Goal: Task Accomplishment & Management: Manage account settings

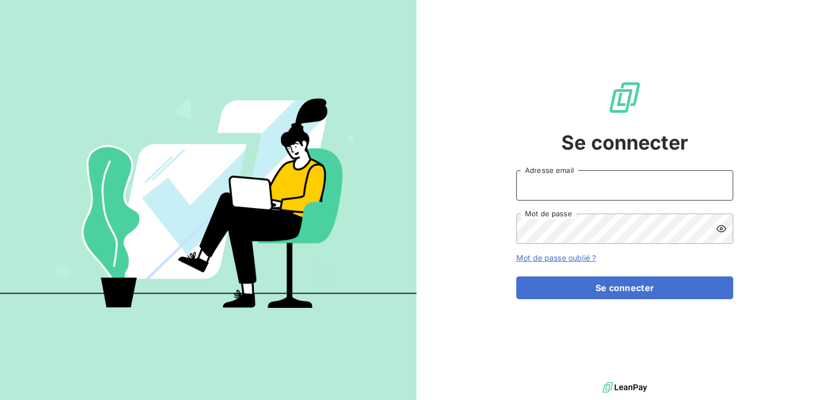
click at [636, 177] on input "Adresse email" at bounding box center [624, 185] width 217 height 30
type input "[EMAIL_ADDRESS][DOMAIN_NAME]"
click at [724, 228] on icon at bounding box center [721, 228] width 11 height 11
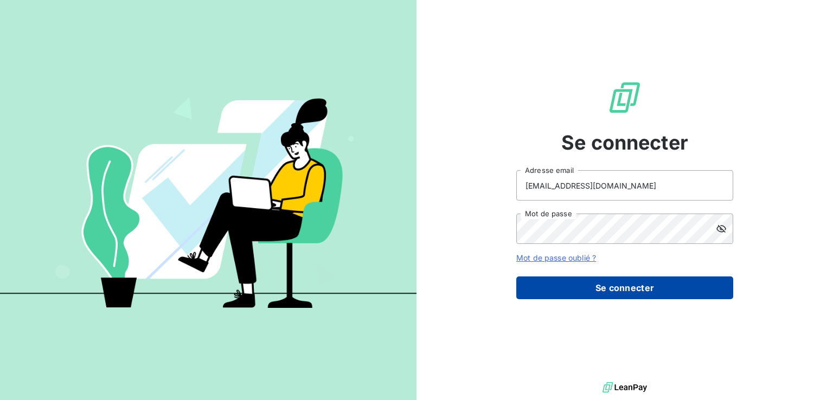
click at [628, 293] on button "Se connecter" at bounding box center [624, 288] width 217 height 23
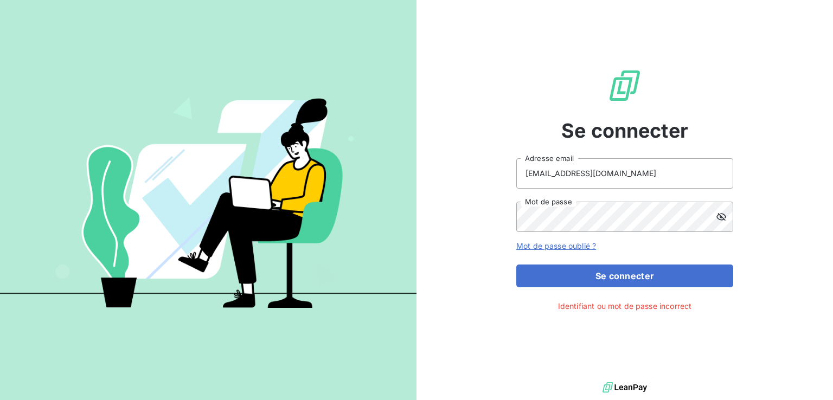
click at [721, 216] on icon at bounding box center [721, 217] width 10 height 8
click at [721, 216] on icon at bounding box center [721, 216] width 11 height 11
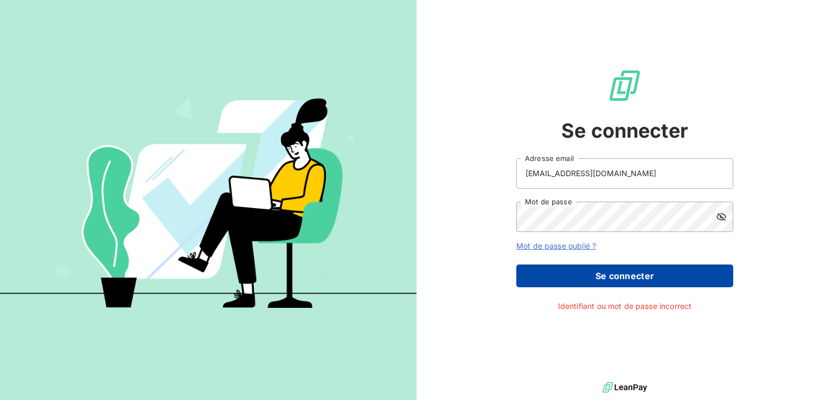
click at [623, 276] on button "Se connecter" at bounding box center [624, 276] width 217 height 23
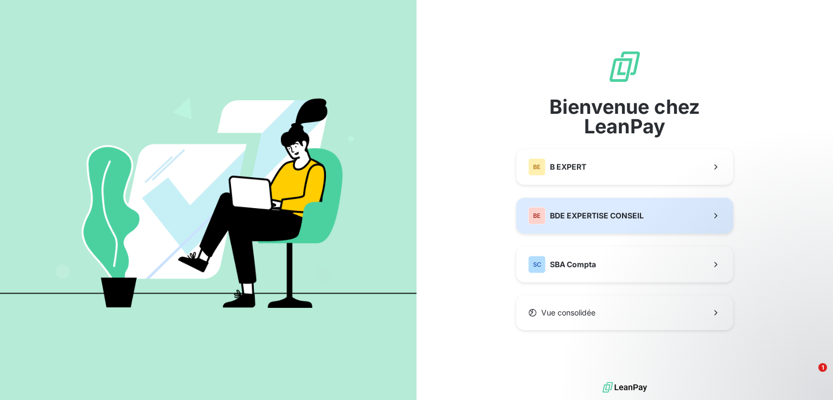
click at [603, 213] on span "BDE EXPERTISE CONSEIL" at bounding box center [597, 215] width 94 height 11
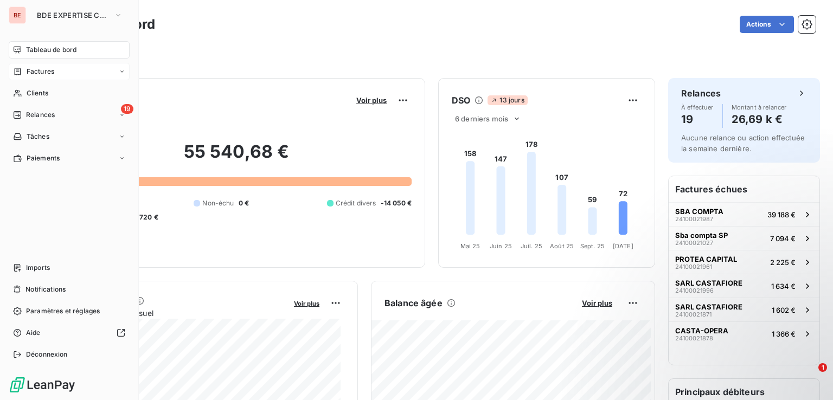
click at [45, 72] on span "Factures" at bounding box center [41, 72] width 28 height 10
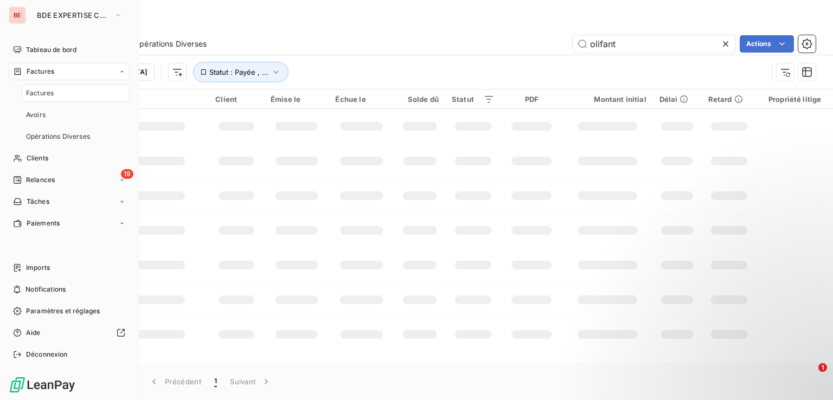
click at [41, 96] on span "Factures" at bounding box center [40, 93] width 28 height 10
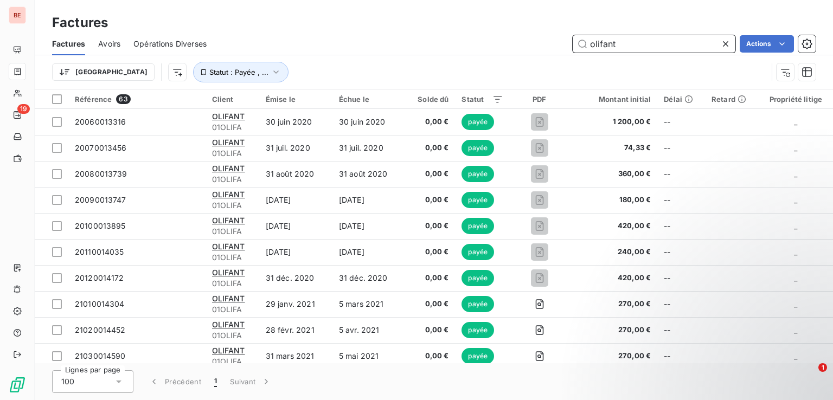
drag, startPoint x: 629, startPoint y: 44, endPoint x: 302, endPoint y: 54, distance: 327.6
click at [304, 54] on div "Factures Avoirs Opérations Diverses olifant Actions" at bounding box center [434, 44] width 798 height 23
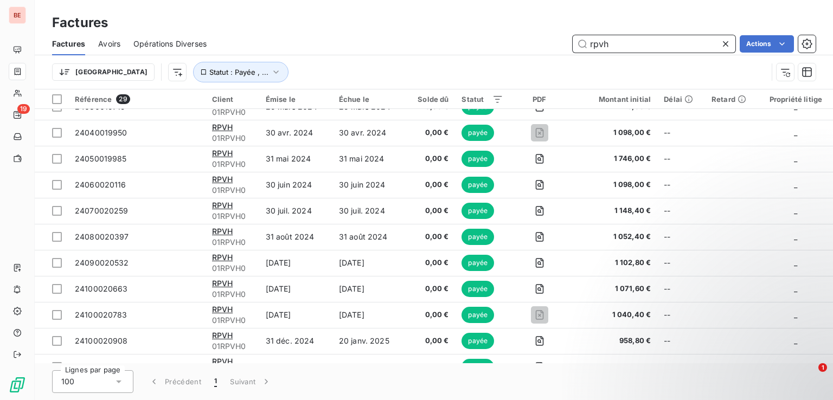
scroll to position [501, 0]
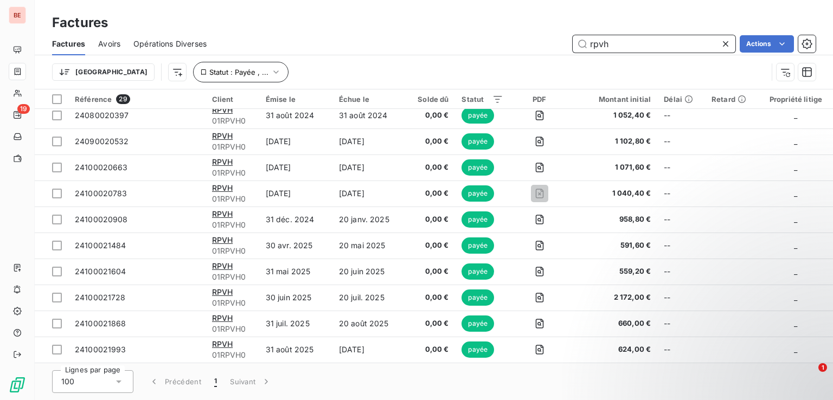
type input "rpvh"
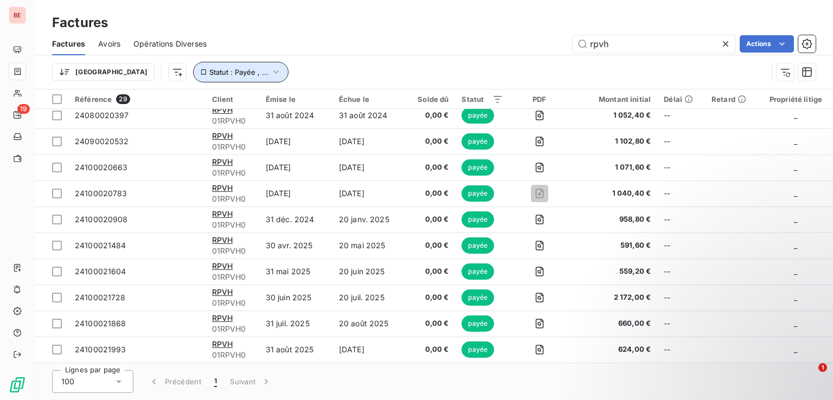
click at [273, 72] on icon "button" at bounding box center [275, 71] width 5 height 3
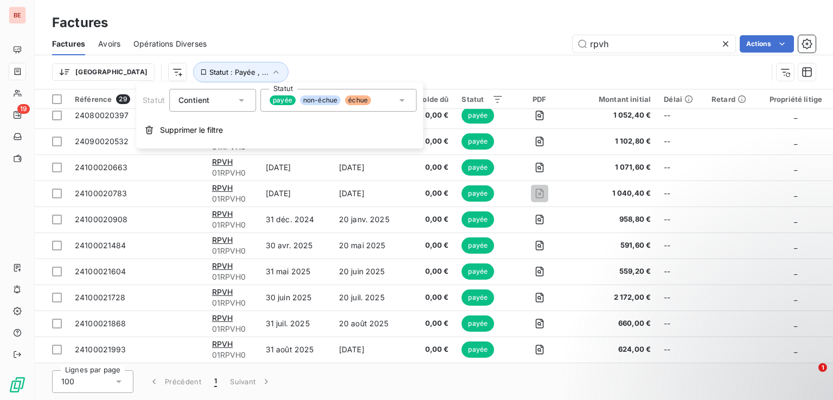
click at [308, 100] on span "non-échue" at bounding box center [320, 100] width 41 height 10
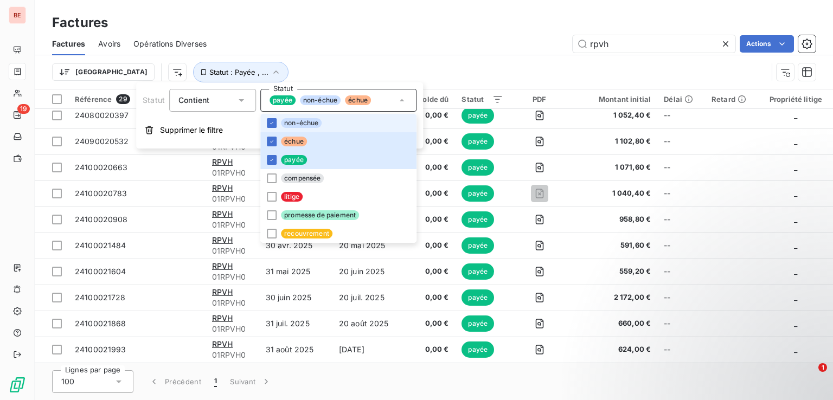
click at [308, 103] on span "non-échue" at bounding box center [320, 100] width 41 height 10
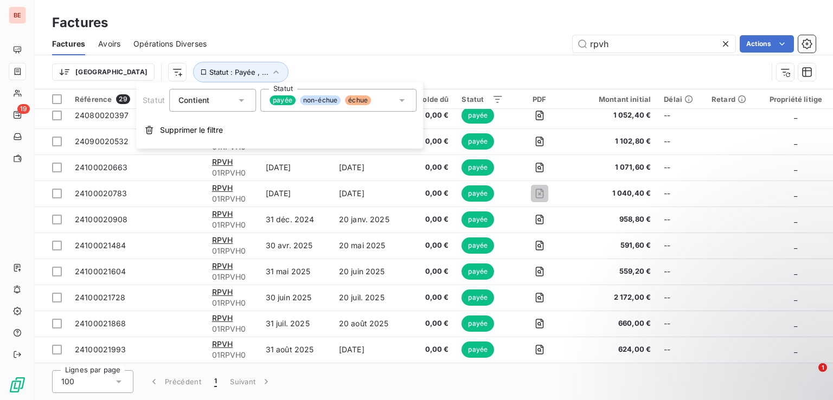
click at [308, 103] on span "non-échue" at bounding box center [320, 100] width 41 height 10
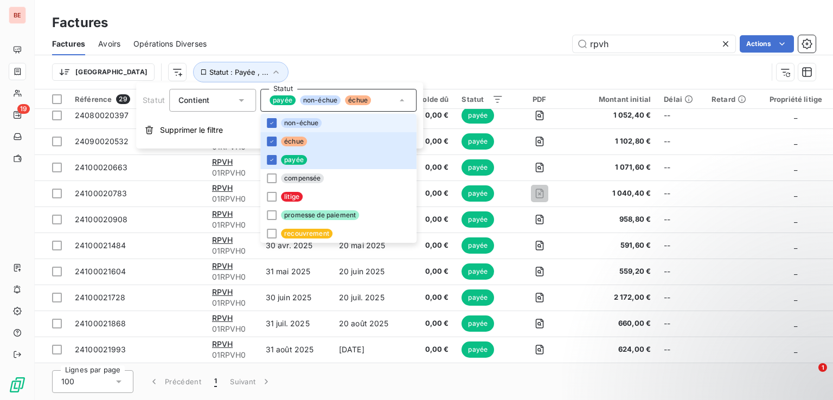
click at [308, 103] on span "non-échue" at bounding box center [320, 100] width 41 height 10
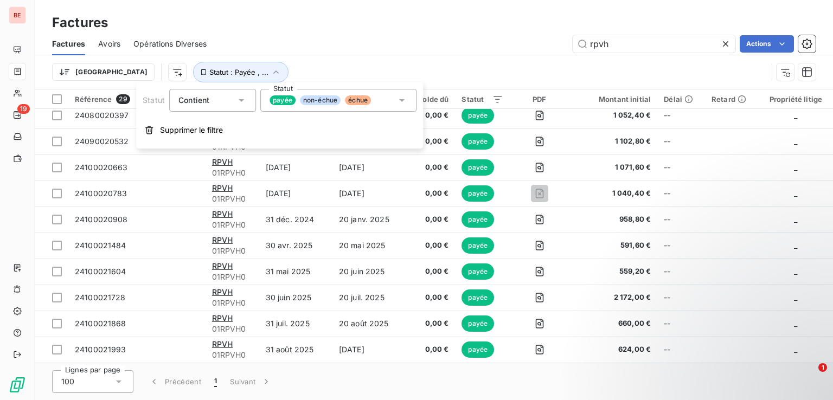
click at [241, 98] on icon at bounding box center [241, 100] width 11 height 11
